Goal: Task Accomplishment & Management: Manage account settings

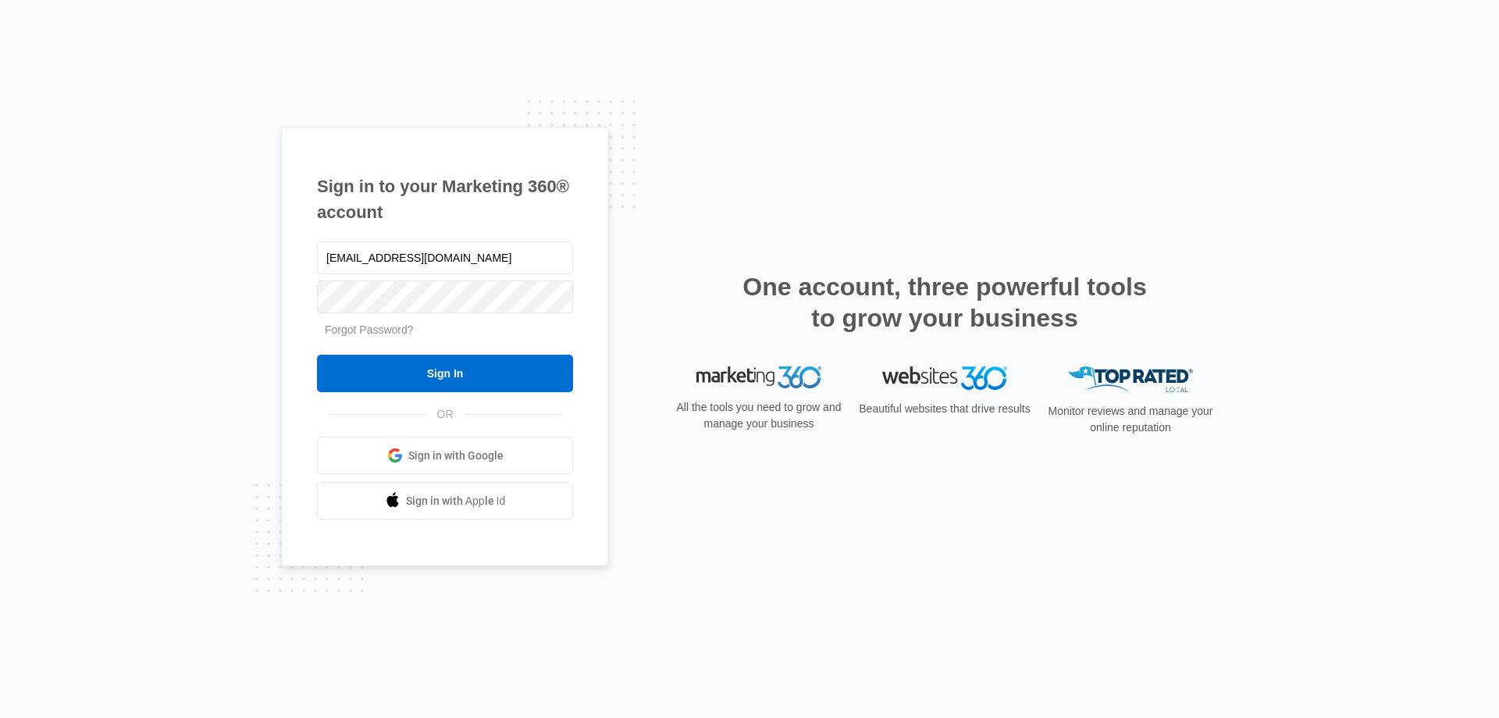
type input "[EMAIL_ADDRESS][DOMAIN_NAME]"
click at [440, 372] on input "Sign In" at bounding box center [445, 372] width 256 height 37
type input "[EMAIL_ADDRESS][DOMAIN_NAME]"
click at [450, 365] on input "Sign In" at bounding box center [445, 372] width 256 height 37
